Goal: Check status: Check status

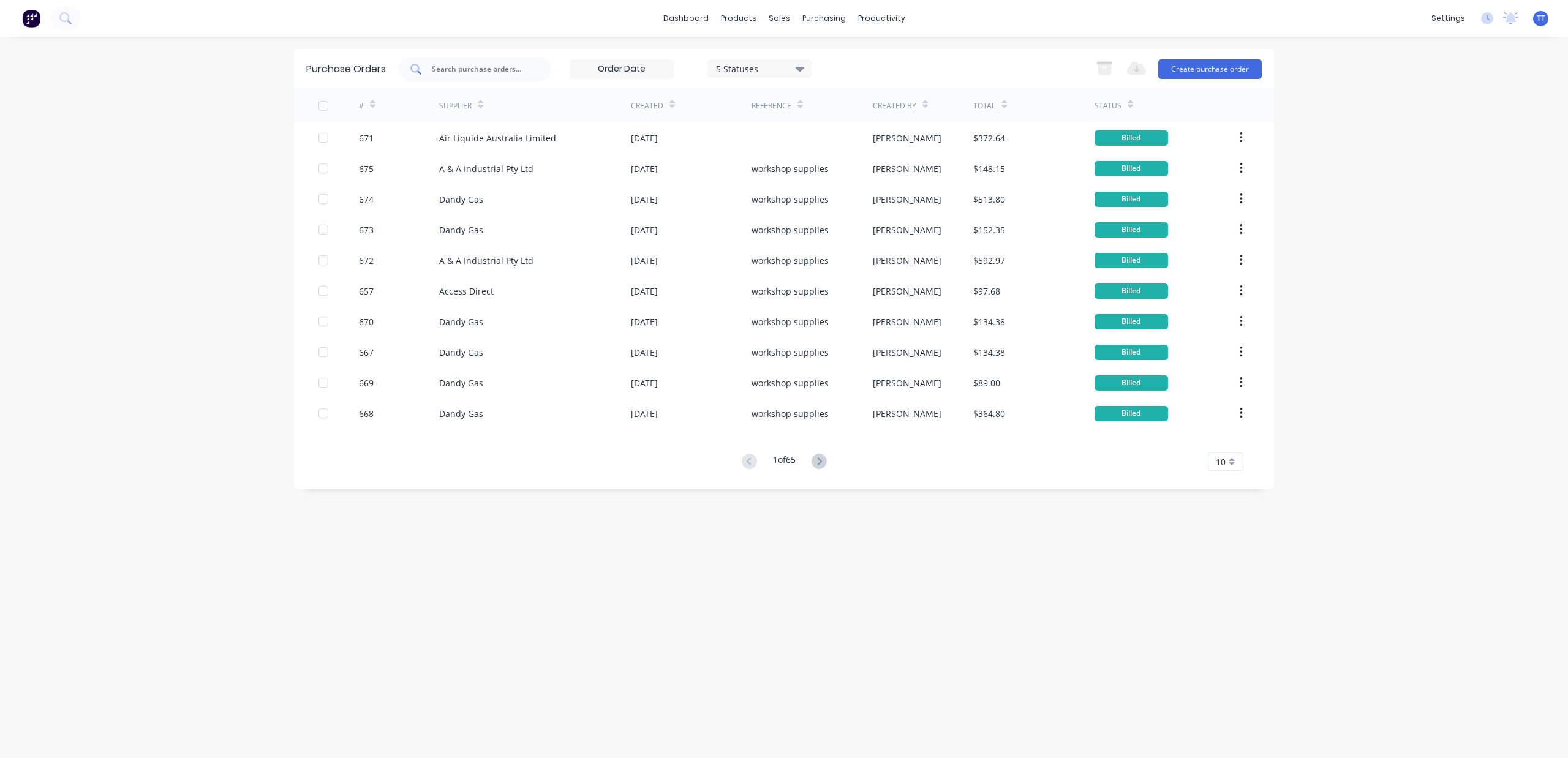
click at [478, 69] on input "text" at bounding box center [481, 69] width 101 height 12
click at [483, 76] on div at bounding box center [475, 69] width 153 height 25
click at [820, 461] on icon at bounding box center [819, 461] width 15 height 15
click at [753, 459] on icon at bounding box center [748, 461] width 15 height 15
click at [644, 60] on label at bounding box center [621, 69] width 104 height 20
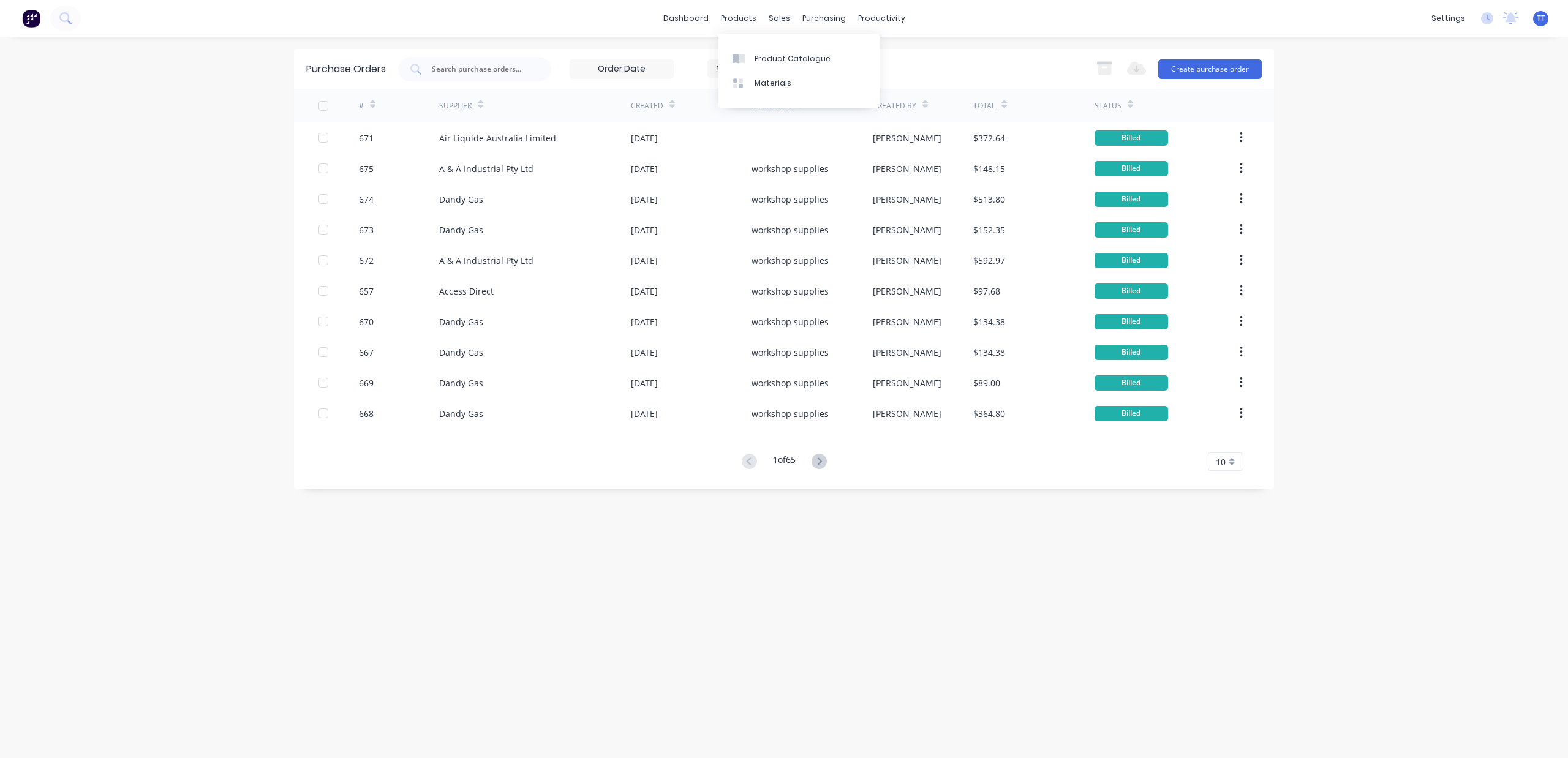
click at [644, 60] on input at bounding box center [621, 69] width 103 height 19
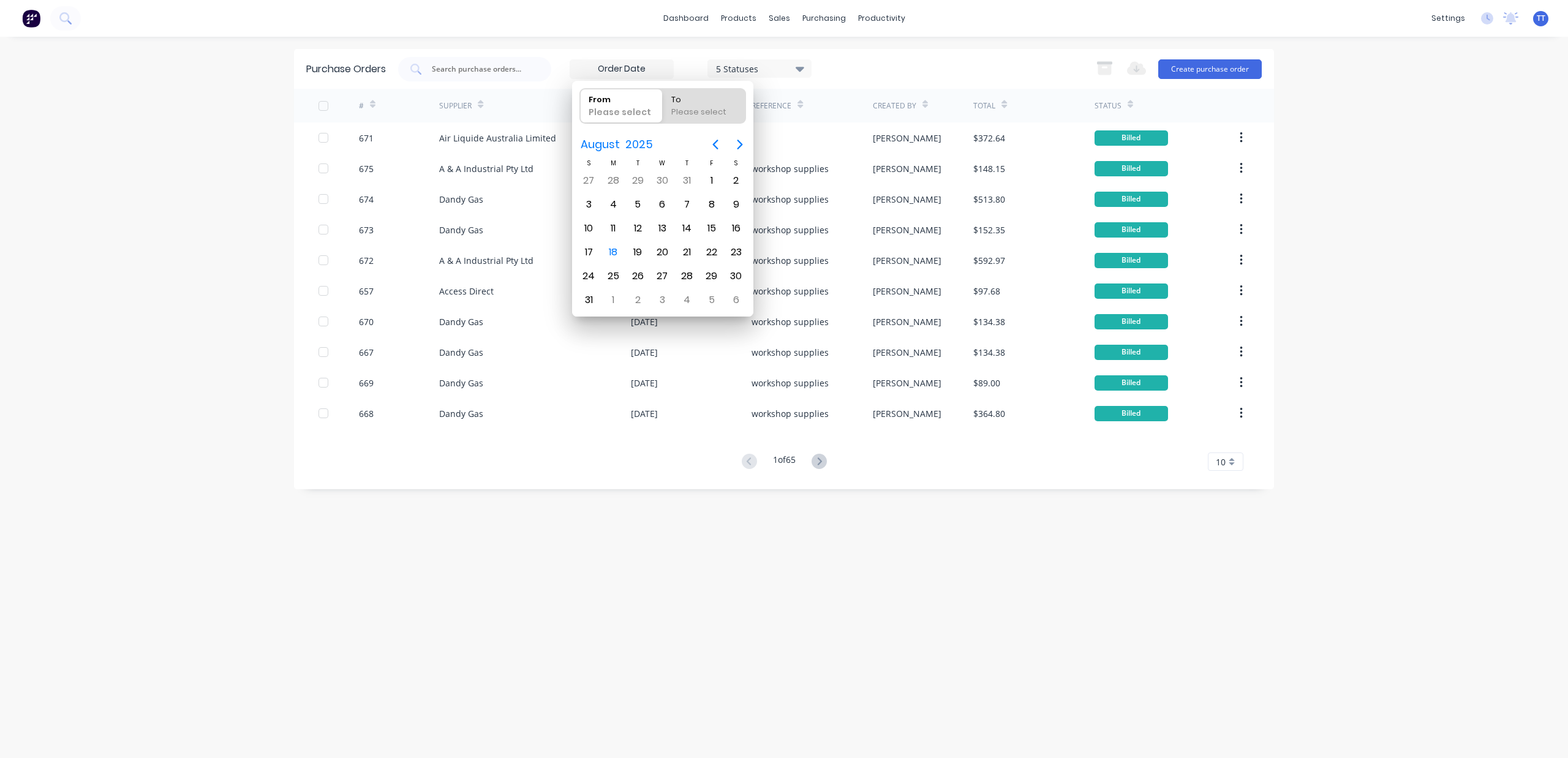
click at [802, 64] on icon at bounding box center [800, 68] width 9 height 13
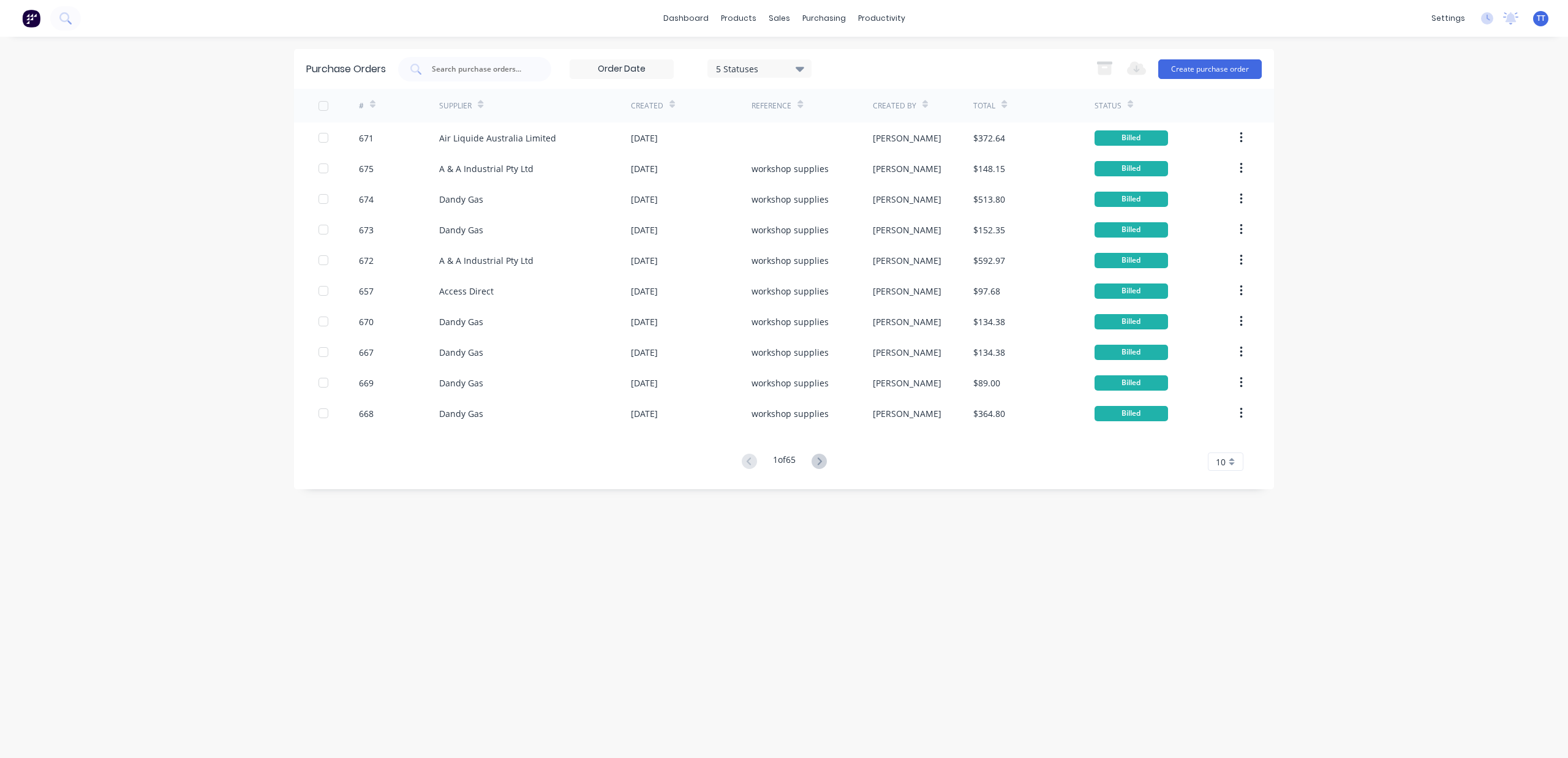
click at [795, 78] on div "5 Statuses" at bounding box center [759, 69] width 104 height 20
click at [628, 527] on div "Purchase Orders 5 Statuses 5 Statuses Export to Excel (XLSX) Create purchase or…" at bounding box center [784, 397] width 980 height 697
click at [1130, 694] on div "Purchase Orders 5 Statuses 5 Statuses Export to Excel (XLSX) Create purchase or…" at bounding box center [784, 397] width 980 height 697
